Goal: Navigation & Orientation: Go to known website

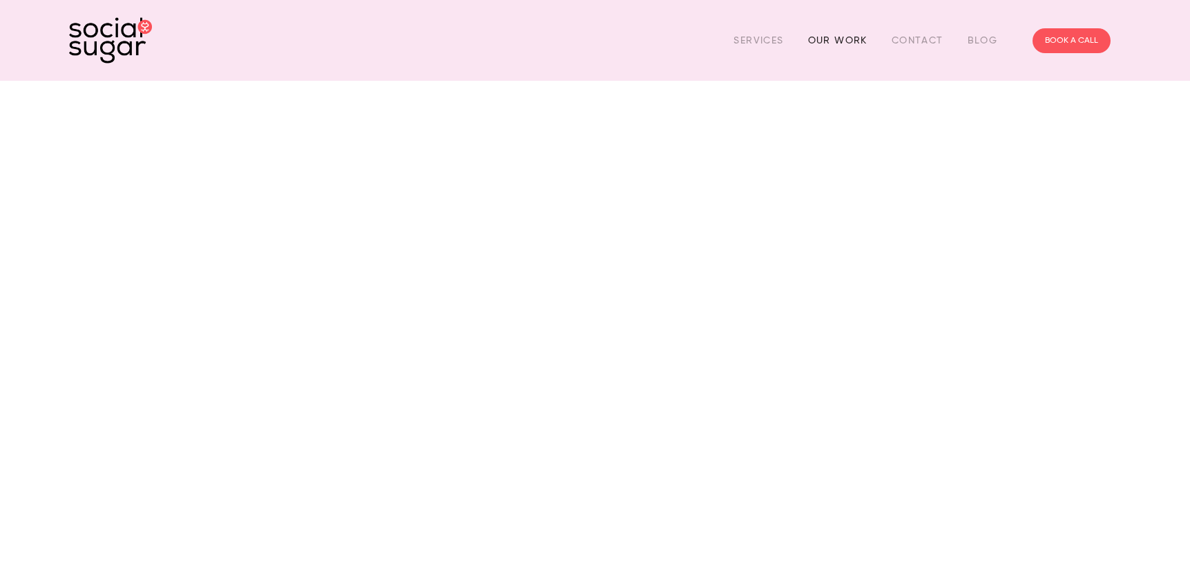
click at [868, 41] on link "Our Work" at bounding box center [837, 40] width 59 height 21
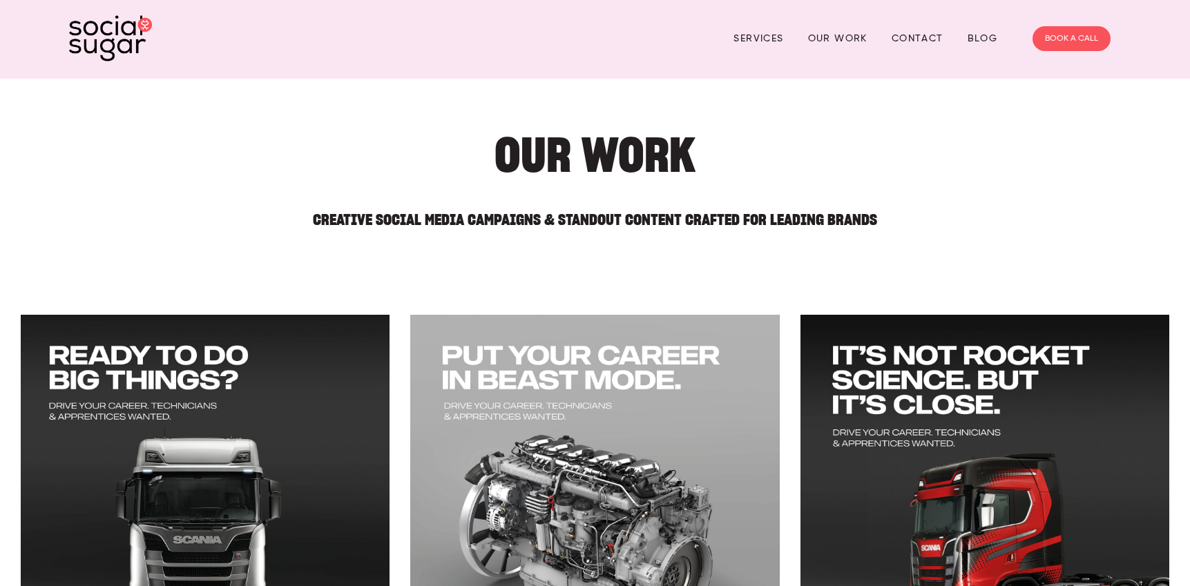
scroll to position [3, 0]
click at [96, 37] on img at bounding box center [110, 38] width 83 height 46
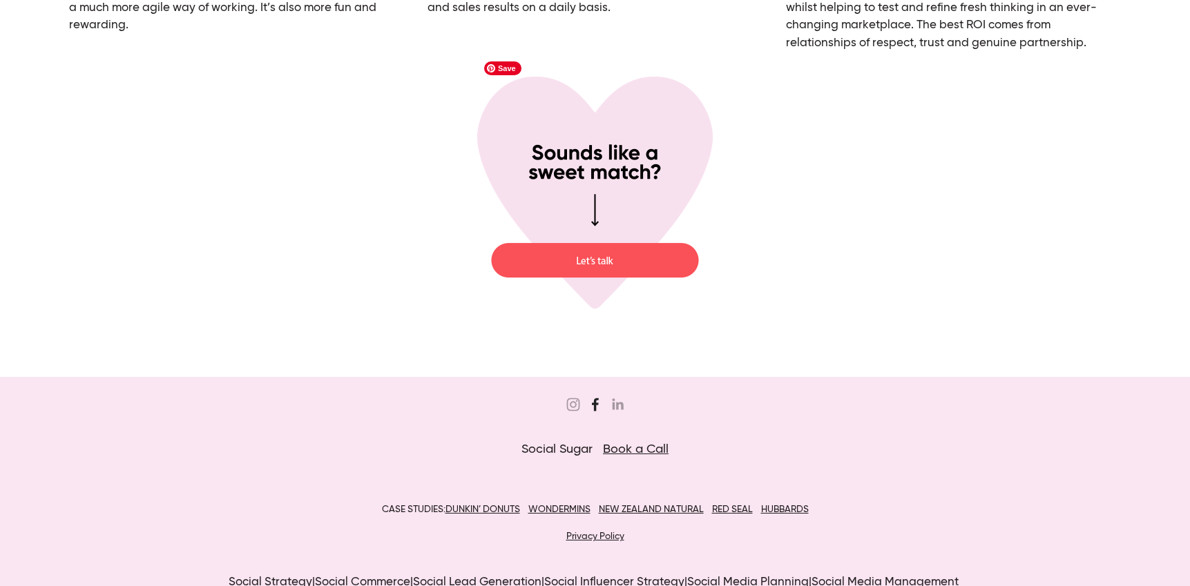
scroll to position [5259, 0]
click at [573, 399] on use "Sugar&Partners" at bounding box center [572, 405] width 13 height 13
click at [594, 399] on use "Sugar Digi" at bounding box center [595, 405] width 7 height 13
click at [619, 392] on use "Jordan Eley" at bounding box center [618, 406] width 28 height 28
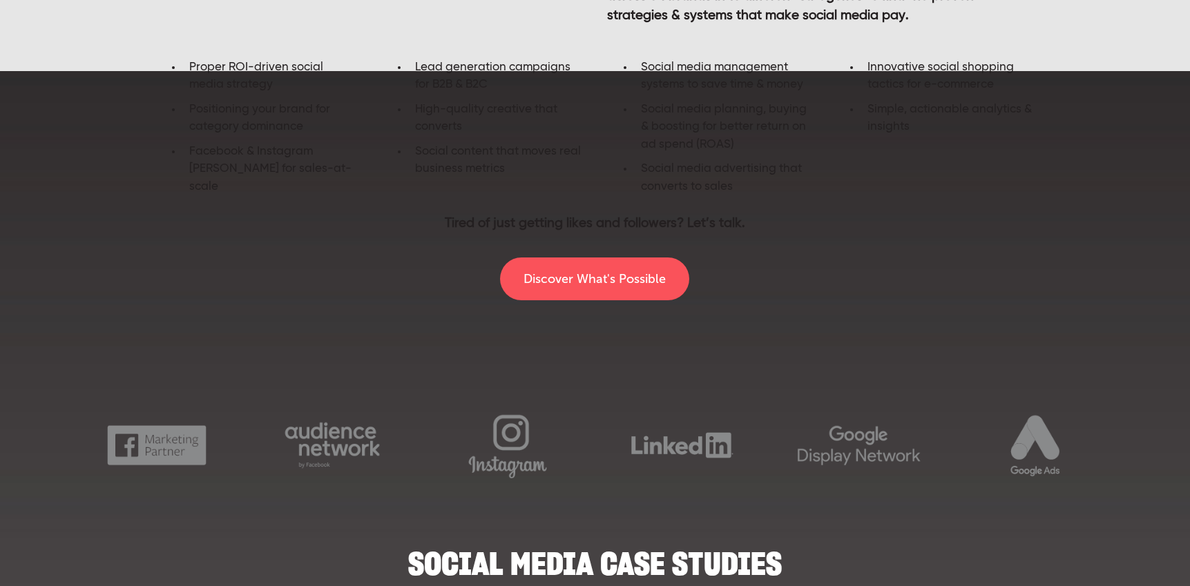
scroll to position [1022, 0]
